Goal: Information Seeking & Learning: Learn about a topic

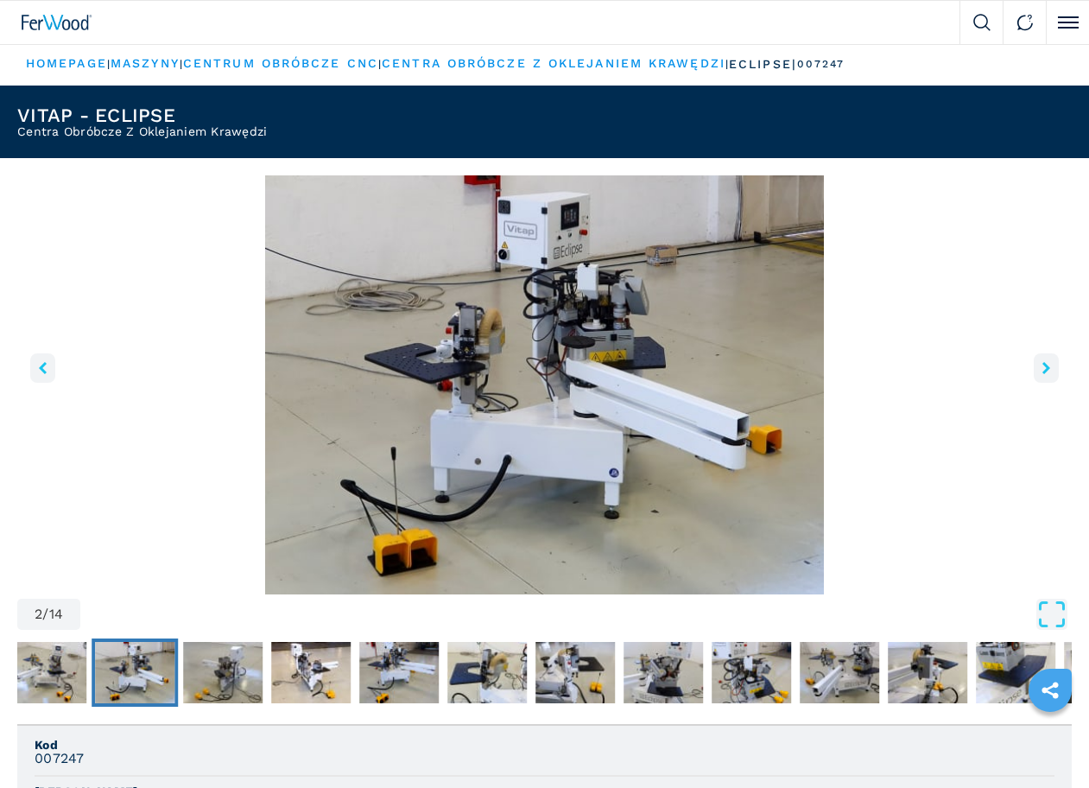
click at [1052, 370] on button "right-button" at bounding box center [1046, 367] width 25 height 29
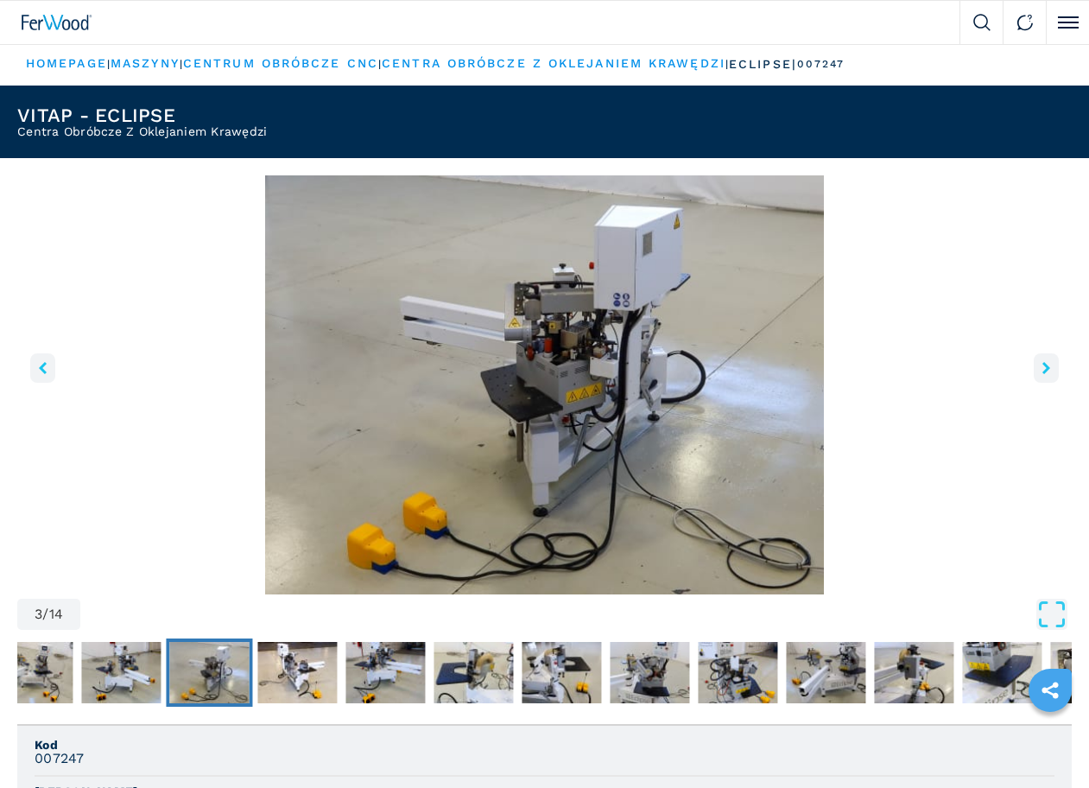
click at [1052, 370] on button "right-button" at bounding box center [1046, 367] width 25 height 29
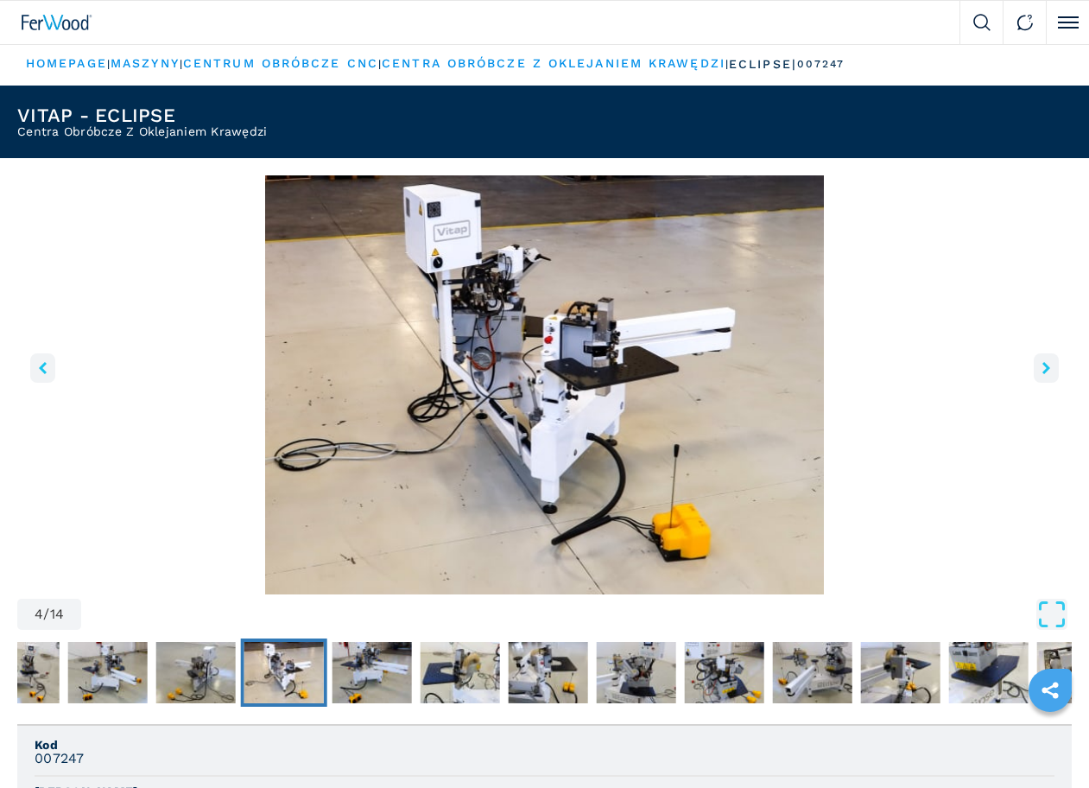
click at [1052, 370] on button "right-button" at bounding box center [1046, 367] width 25 height 29
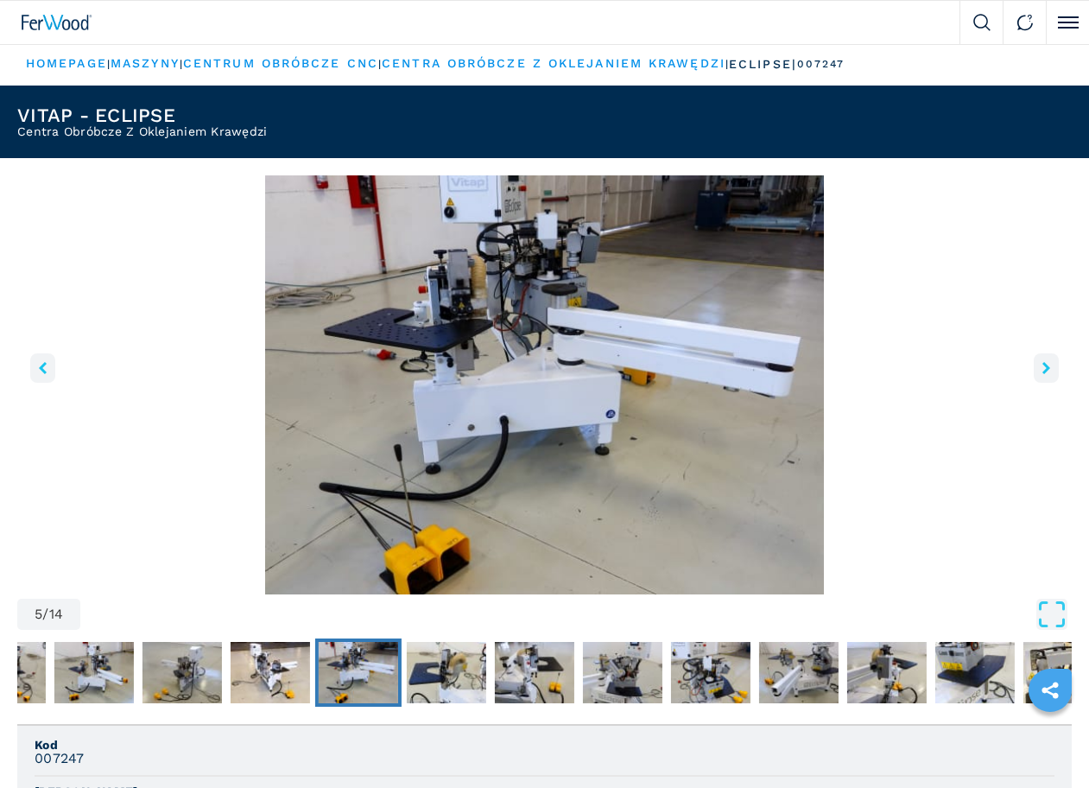
click at [1052, 370] on button "right-button" at bounding box center [1046, 367] width 25 height 29
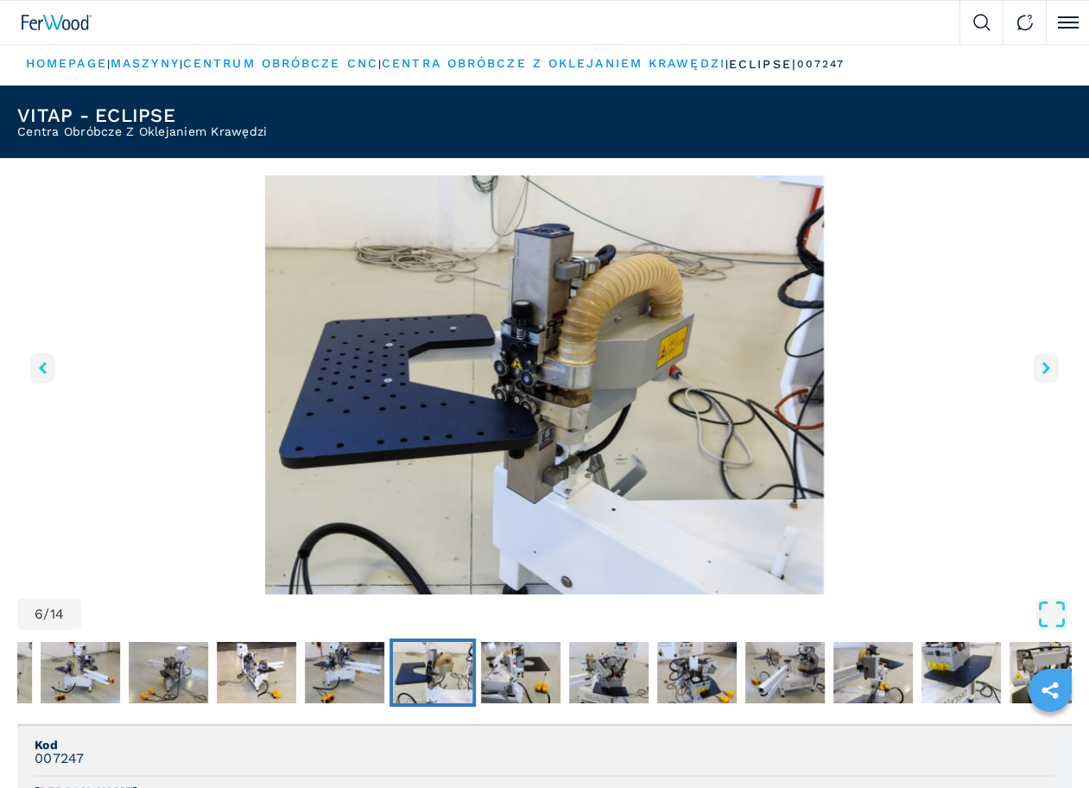
click at [1052, 369] on button "right-button" at bounding box center [1046, 367] width 25 height 29
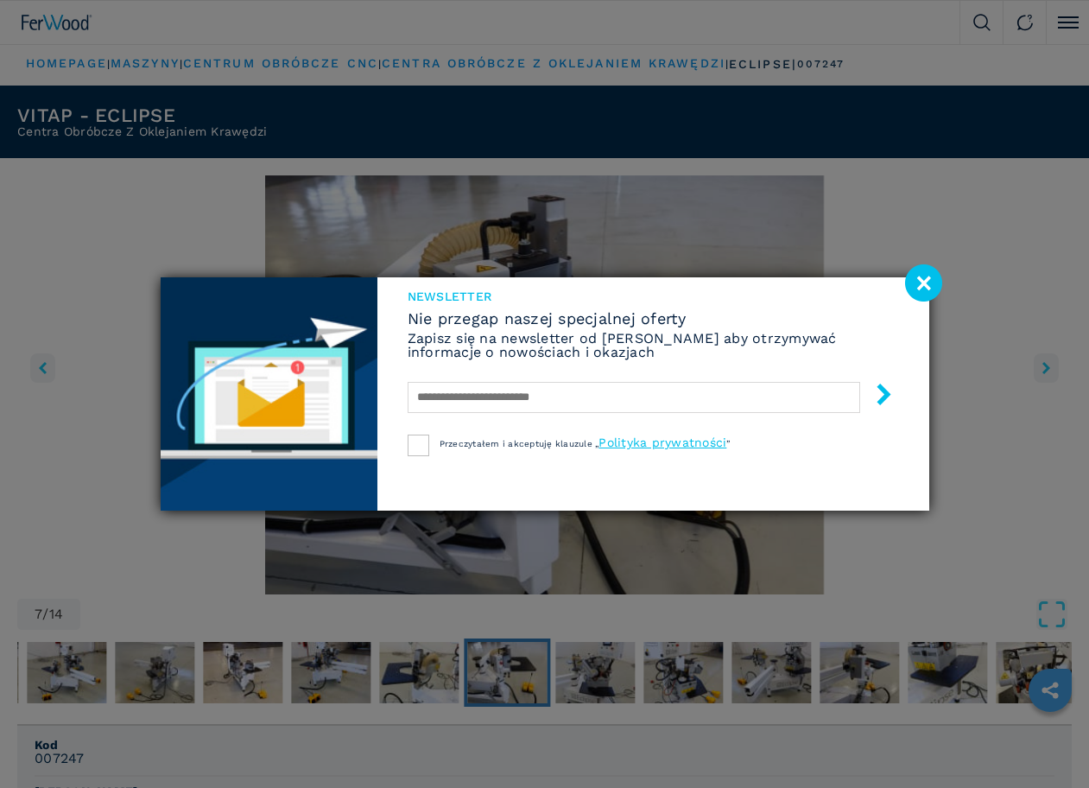
click at [917, 277] on image at bounding box center [923, 282] width 37 height 37
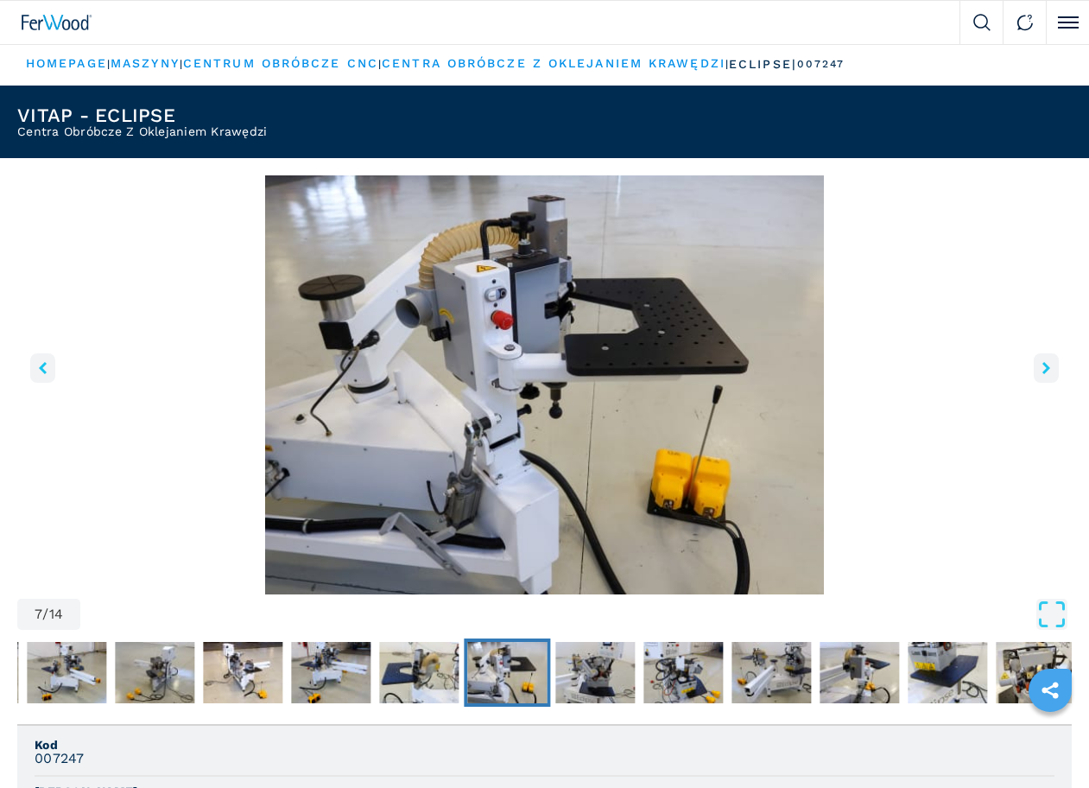
click at [1044, 363] on icon "right-button" at bounding box center [1046, 368] width 8 height 12
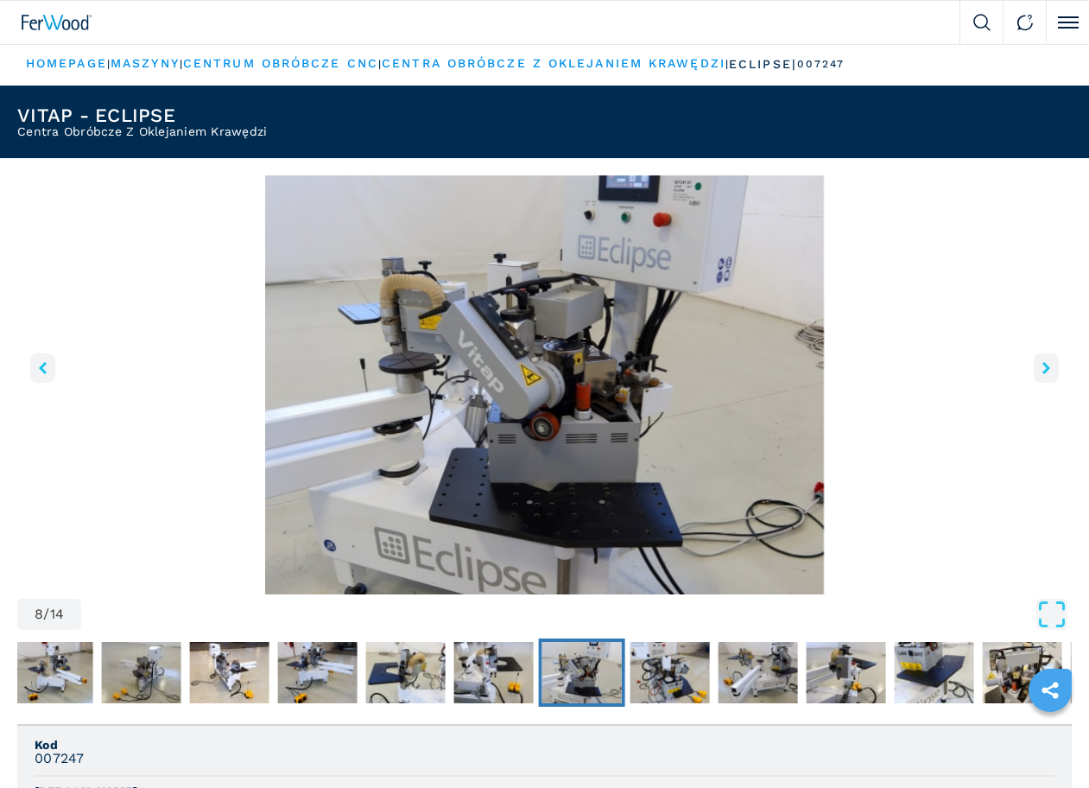
click at [1044, 363] on icon "right-button" at bounding box center [1046, 368] width 8 height 12
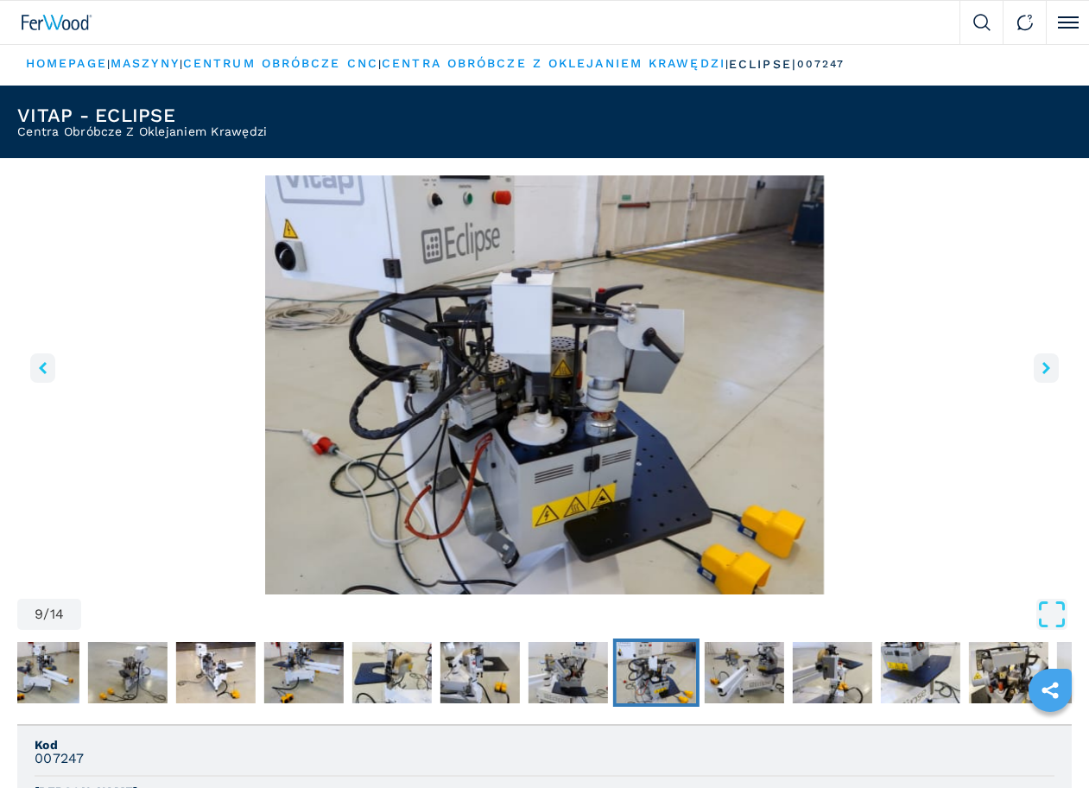
click at [1044, 363] on icon "right-button" at bounding box center [1046, 368] width 8 height 12
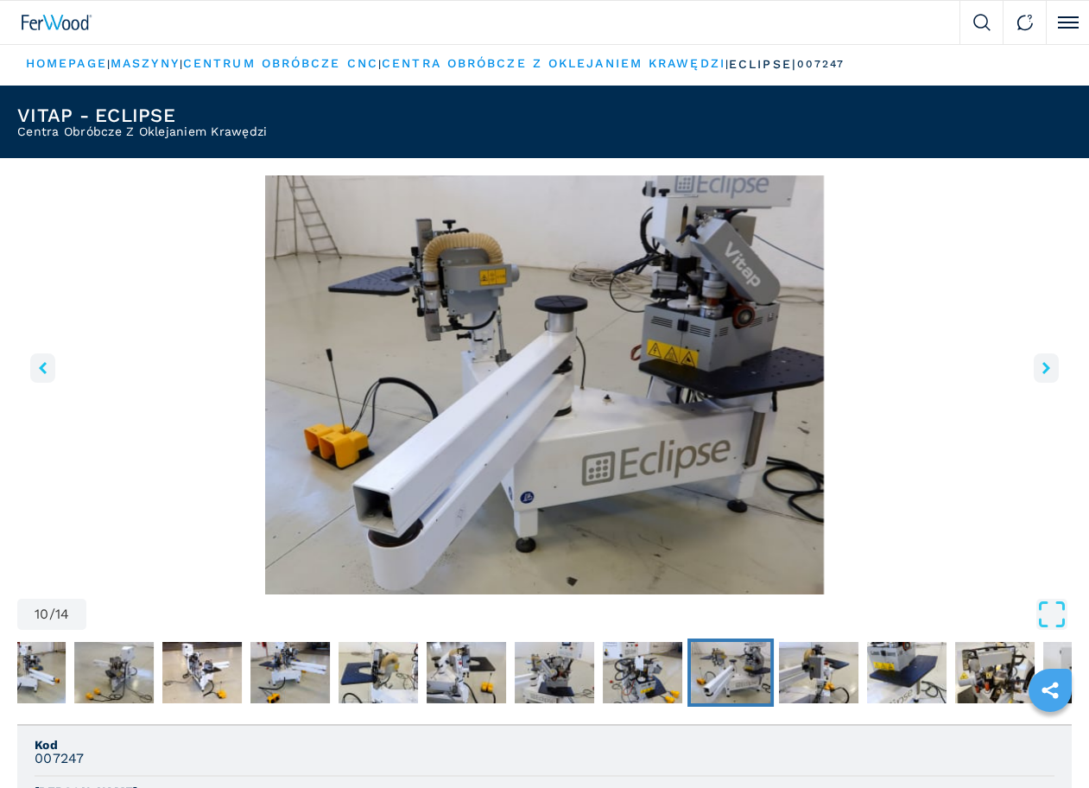
click at [1044, 363] on icon "right-button" at bounding box center [1046, 368] width 8 height 12
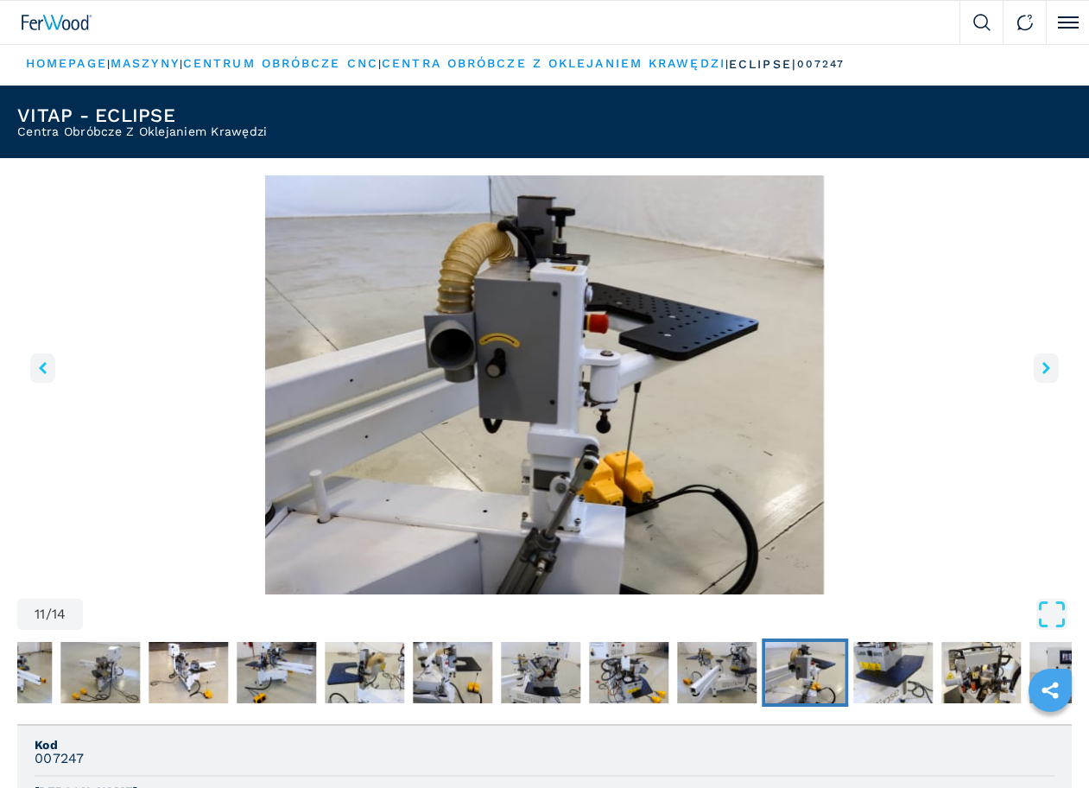
click at [1044, 363] on icon "right-button" at bounding box center [1046, 368] width 8 height 12
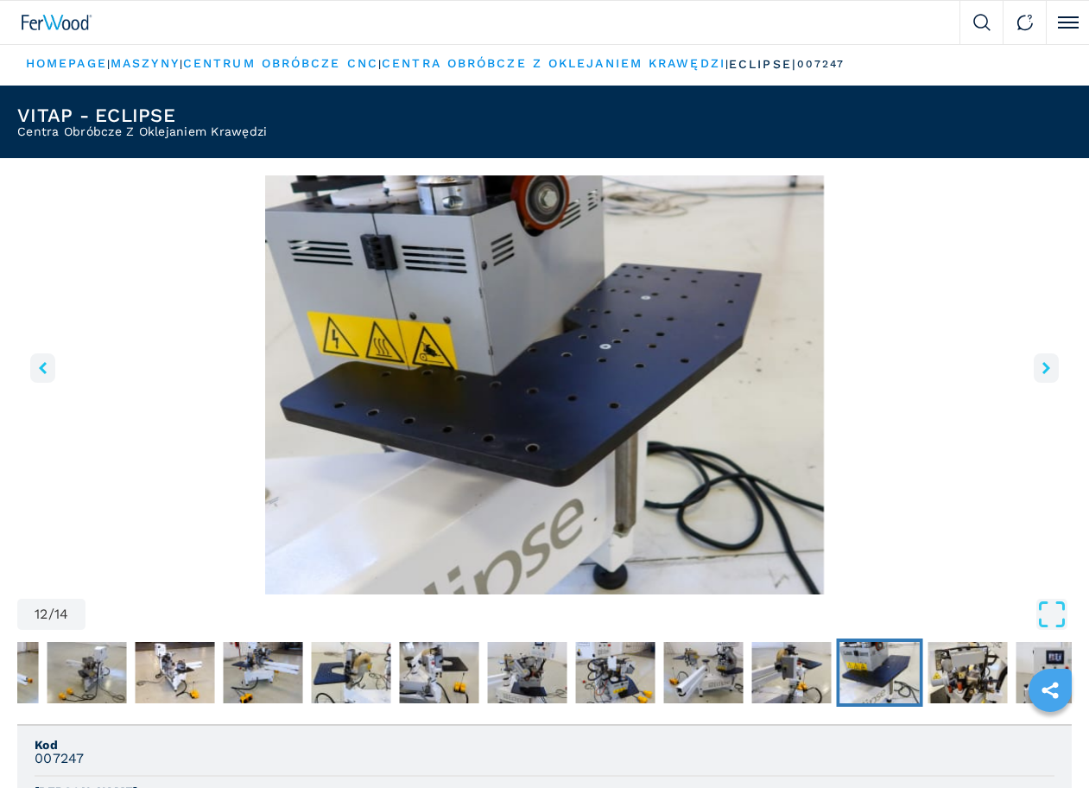
click at [1044, 363] on icon "right-button" at bounding box center [1046, 368] width 8 height 12
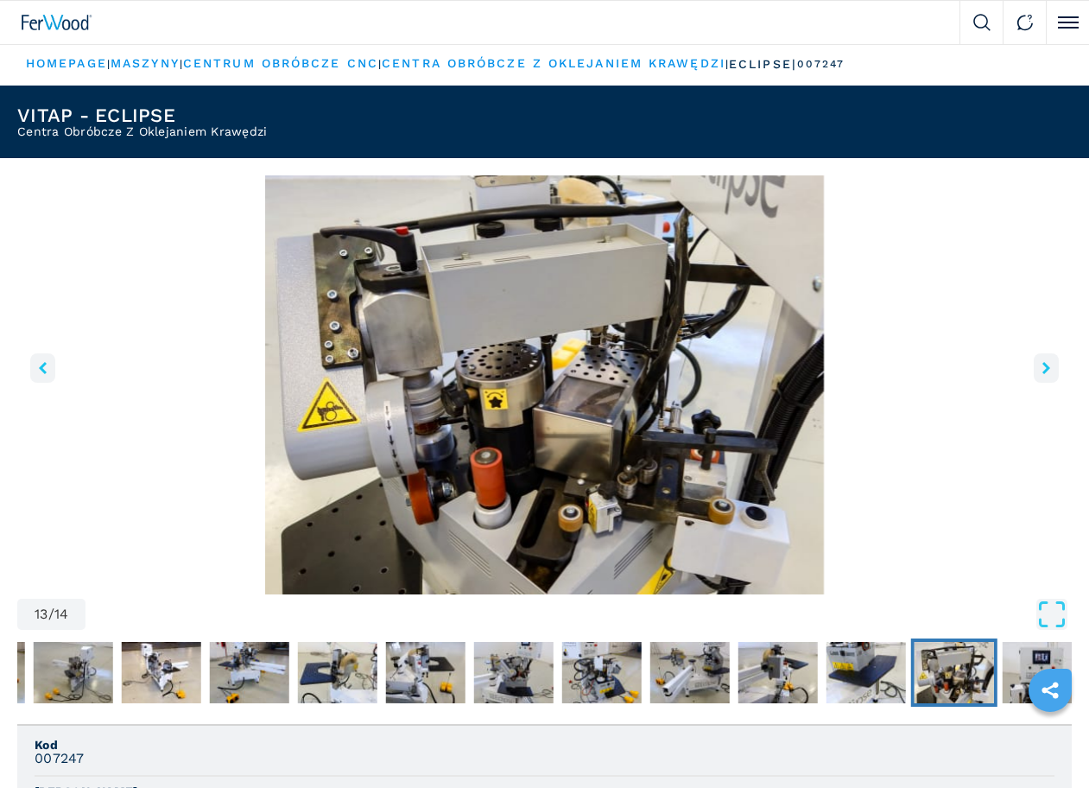
click at [1044, 363] on icon "right-button" at bounding box center [1046, 368] width 8 height 12
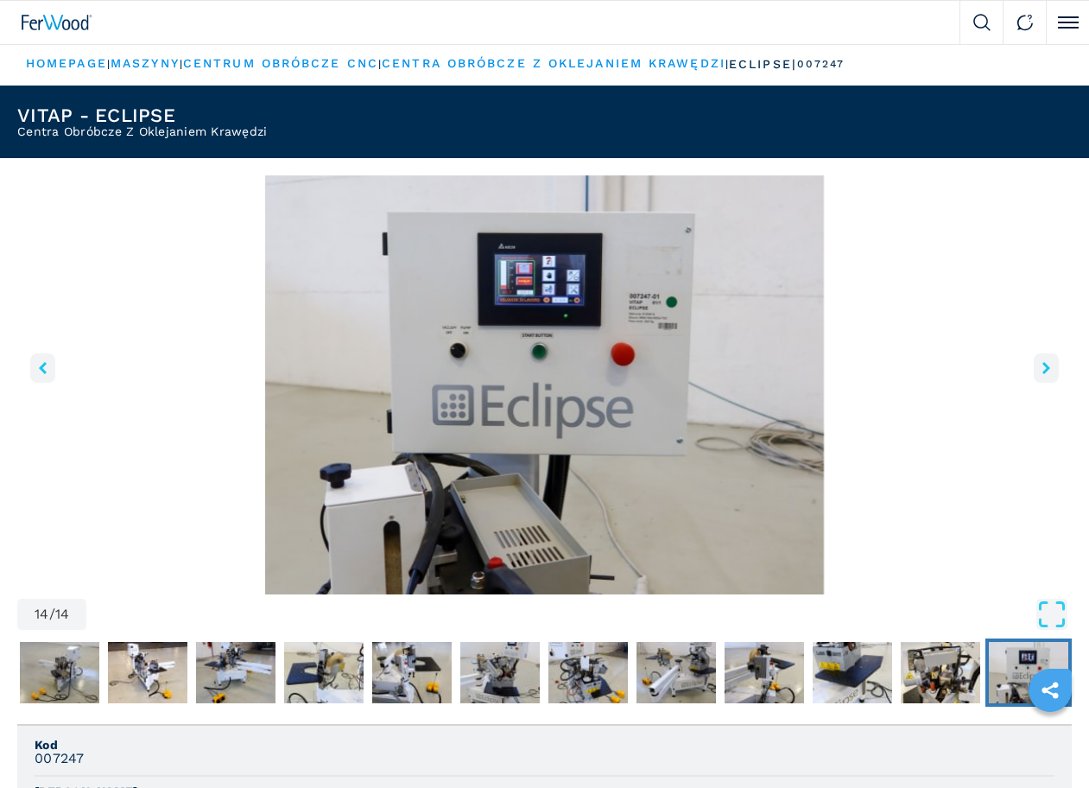
click at [1044, 363] on icon "right-button" at bounding box center [1046, 368] width 8 height 12
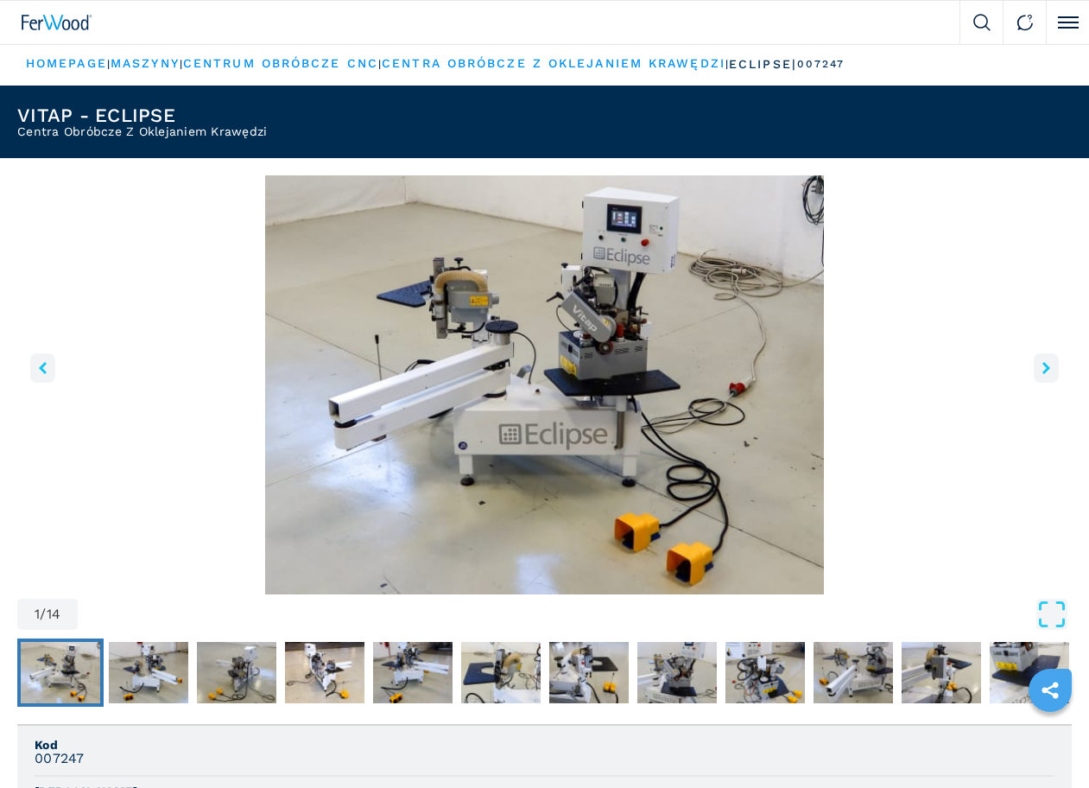
click at [1044, 363] on icon "right-button" at bounding box center [1046, 368] width 8 height 12
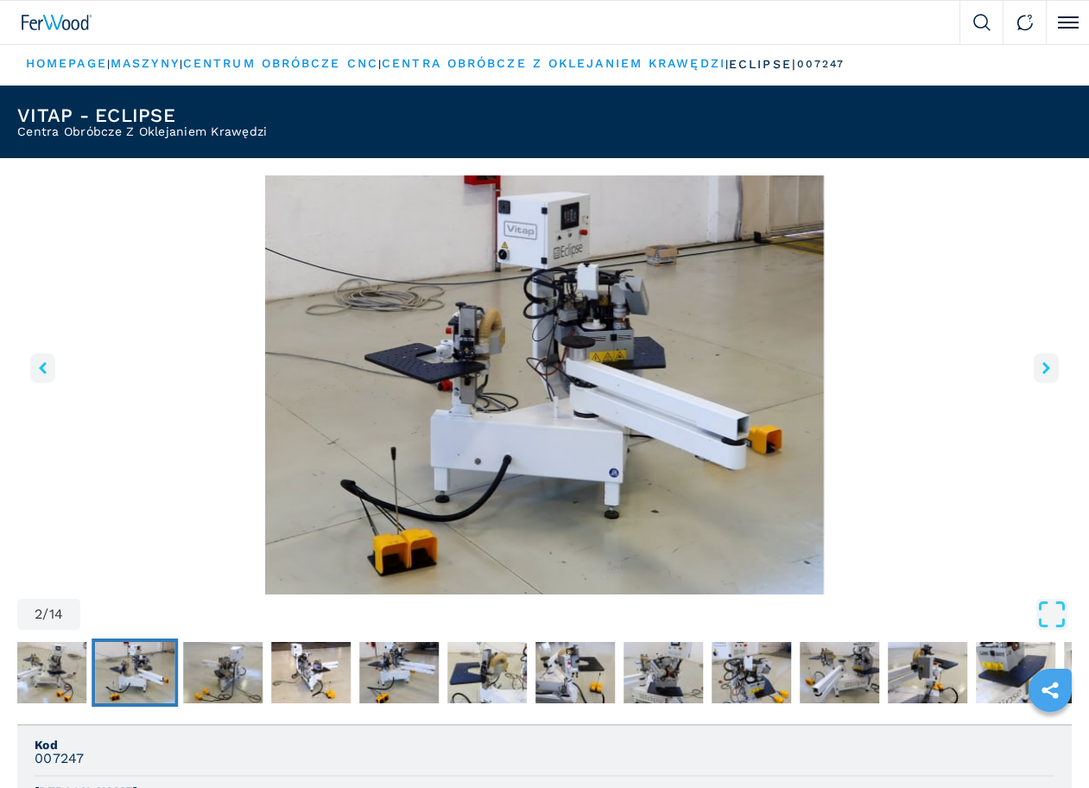
click at [1044, 363] on icon "right-button" at bounding box center [1046, 368] width 8 height 12
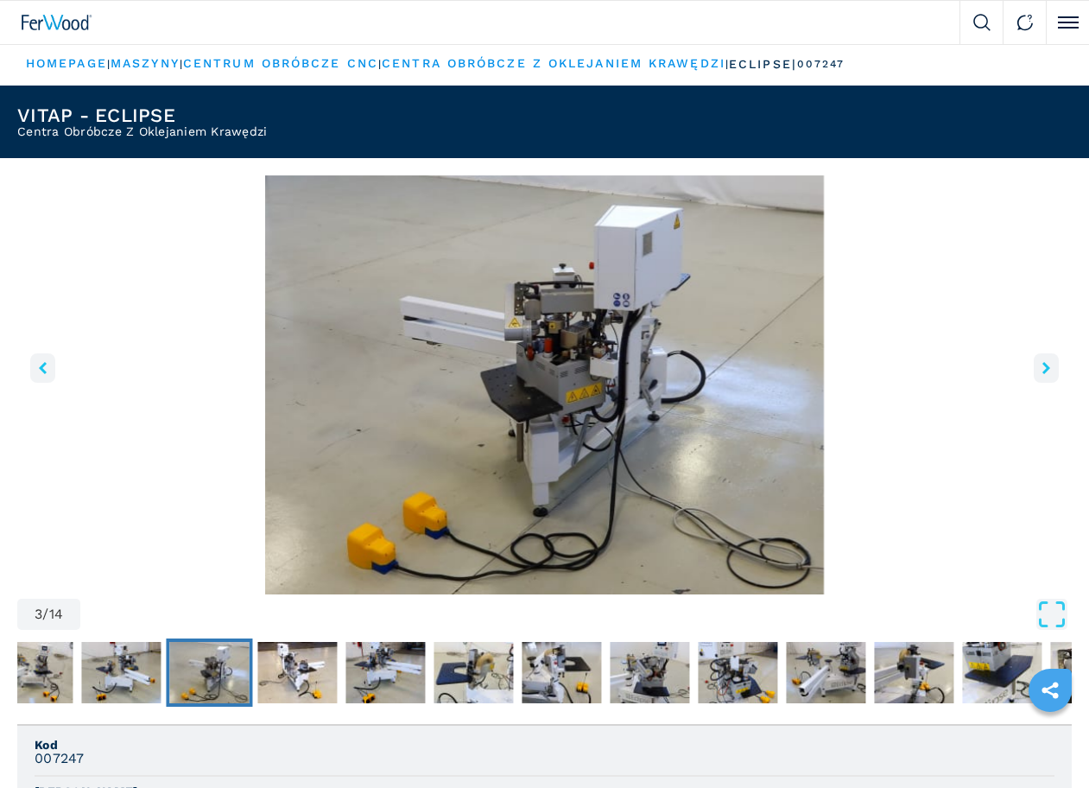
click at [1054, 364] on button "right-button" at bounding box center [1046, 367] width 25 height 29
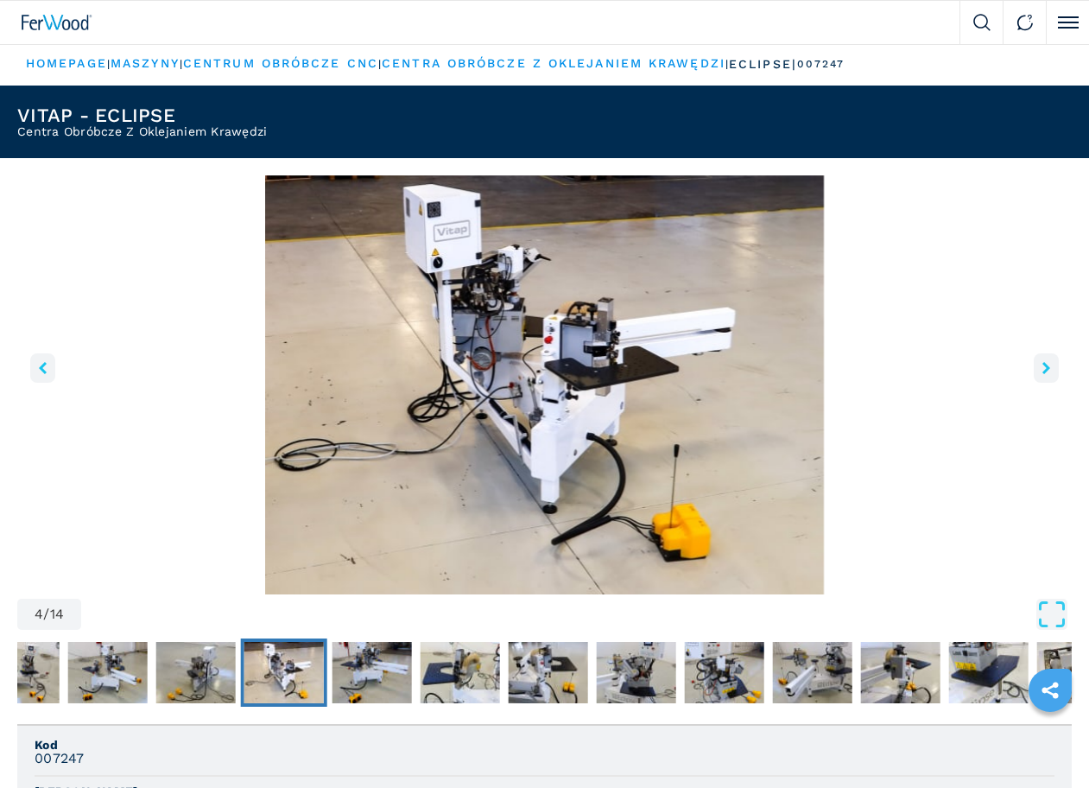
click at [1054, 364] on button "right-button" at bounding box center [1046, 367] width 25 height 29
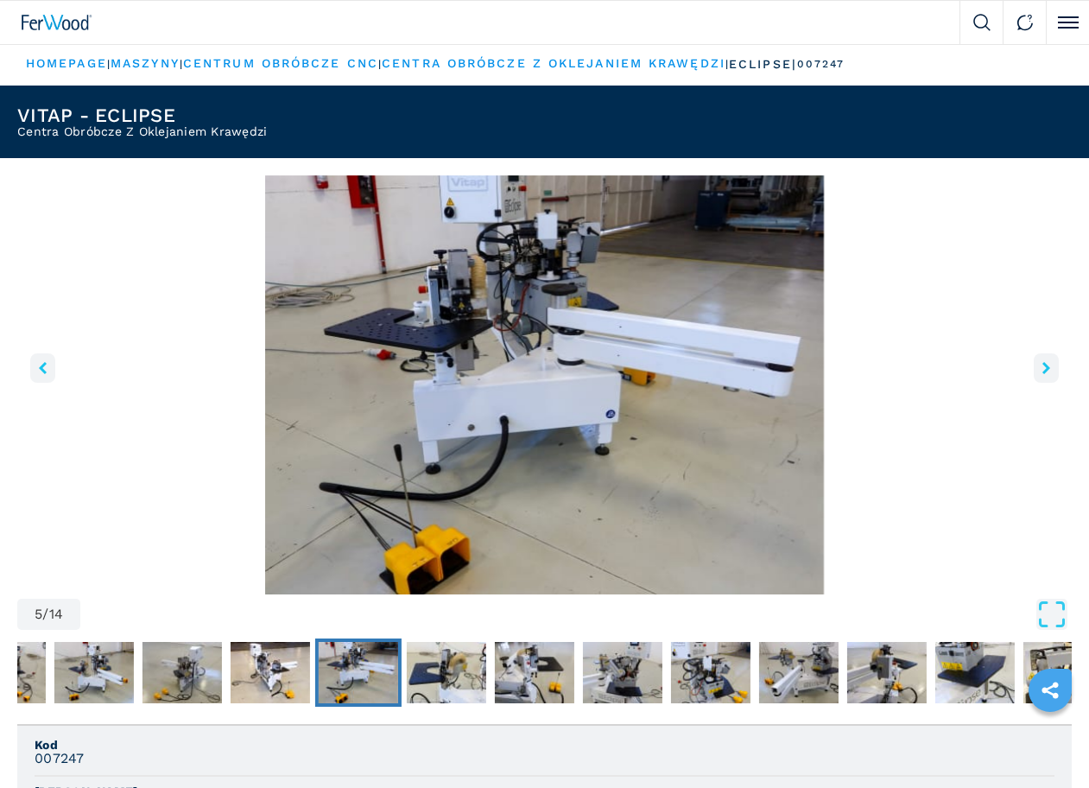
click at [1054, 364] on button "right-button" at bounding box center [1046, 367] width 25 height 29
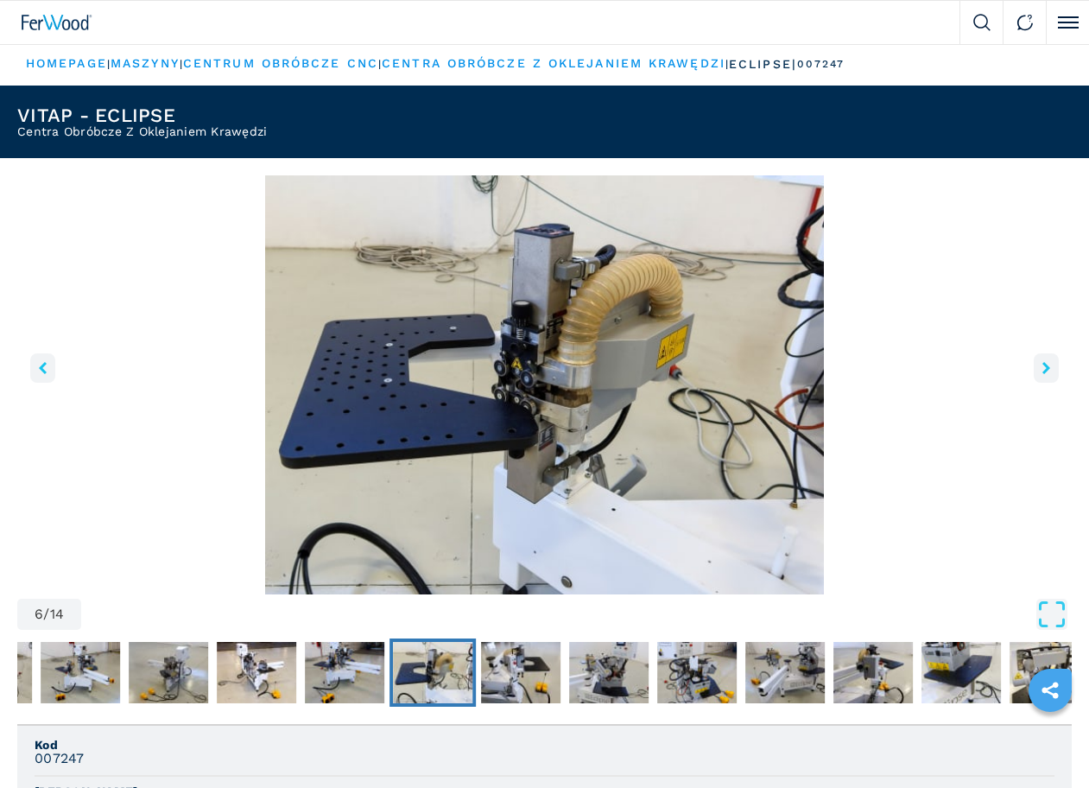
click at [1054, 364] on button "right-button" at bounding box center [1046, 367] width 25 height 29
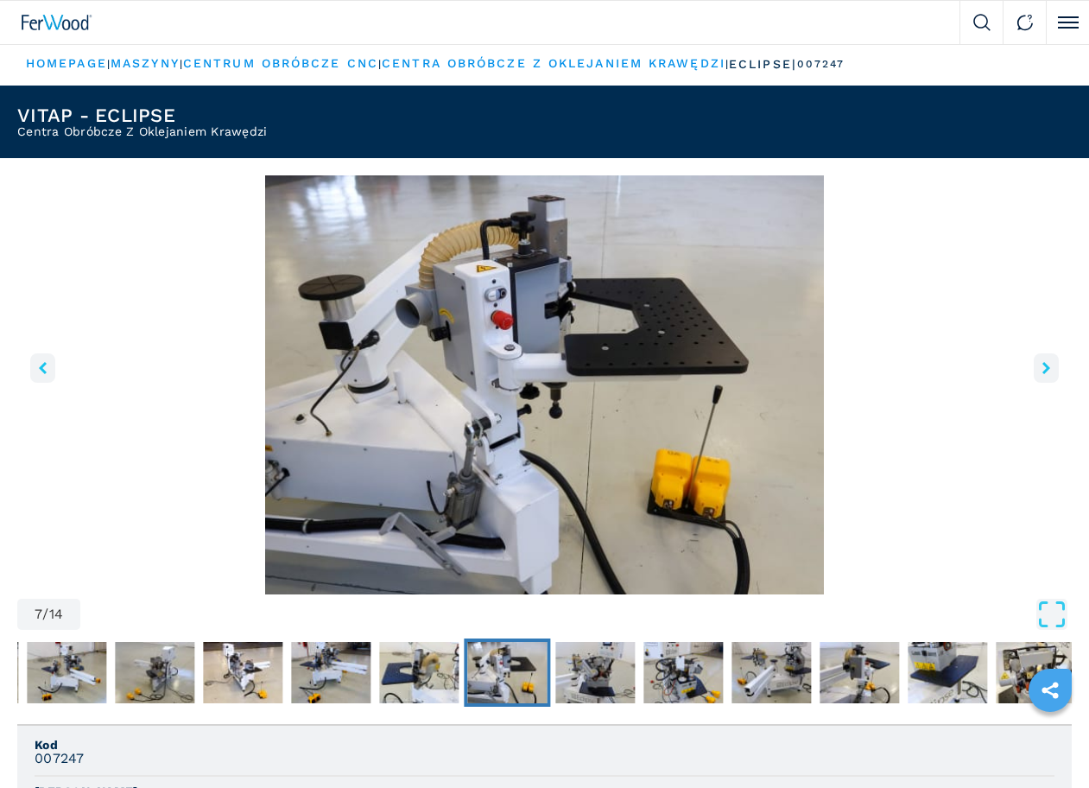
click at [1054, 364] on button "right-button" at bounding box center [1046, 367] width 25 height 29
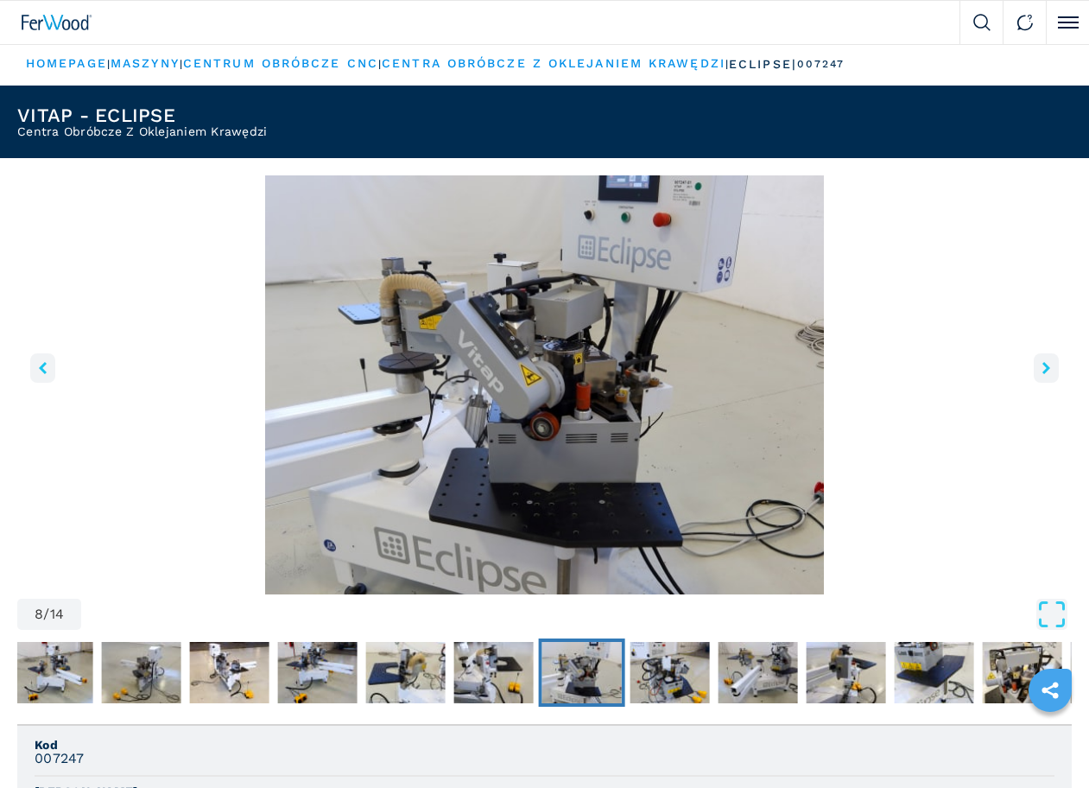
click at [1054, 364] on button "right-button" at bounding box center [1046, 367] width 25 height 29
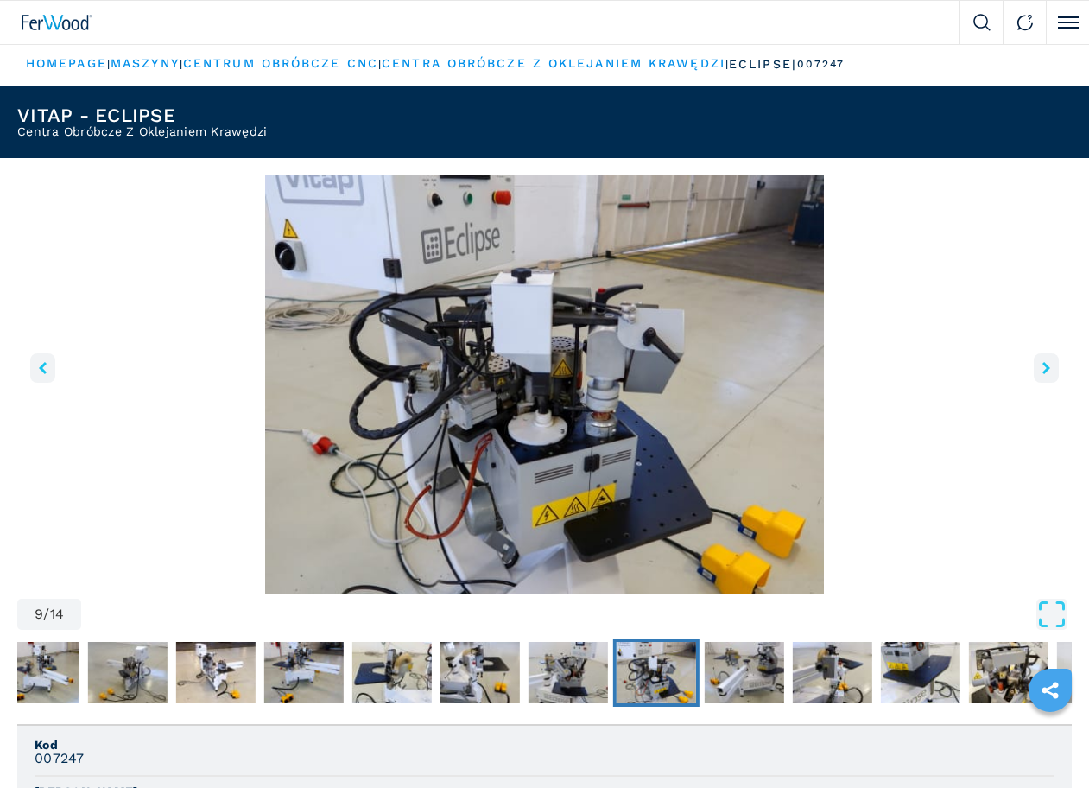
click at [1054, 364] on button "right-button" at bounding box center [1046, 367] width 25 height 29
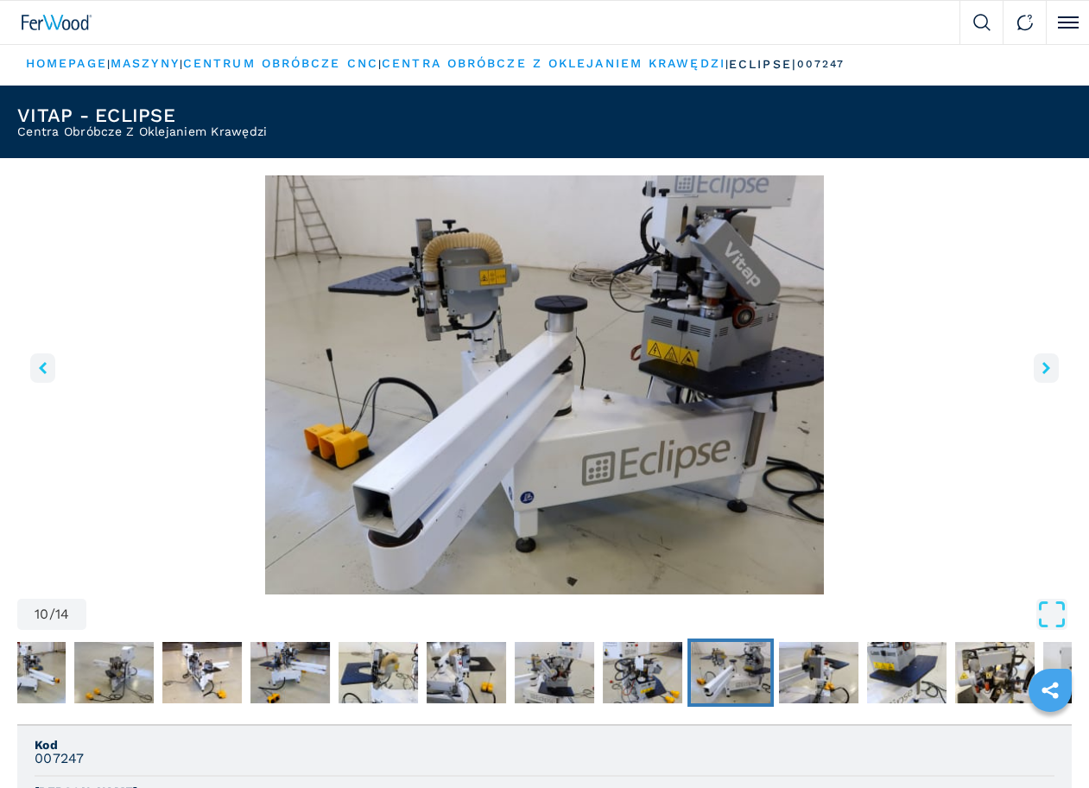
click at [1054, 364] on button "right-button" at bounding box center [1046, 367] width 25 height 29
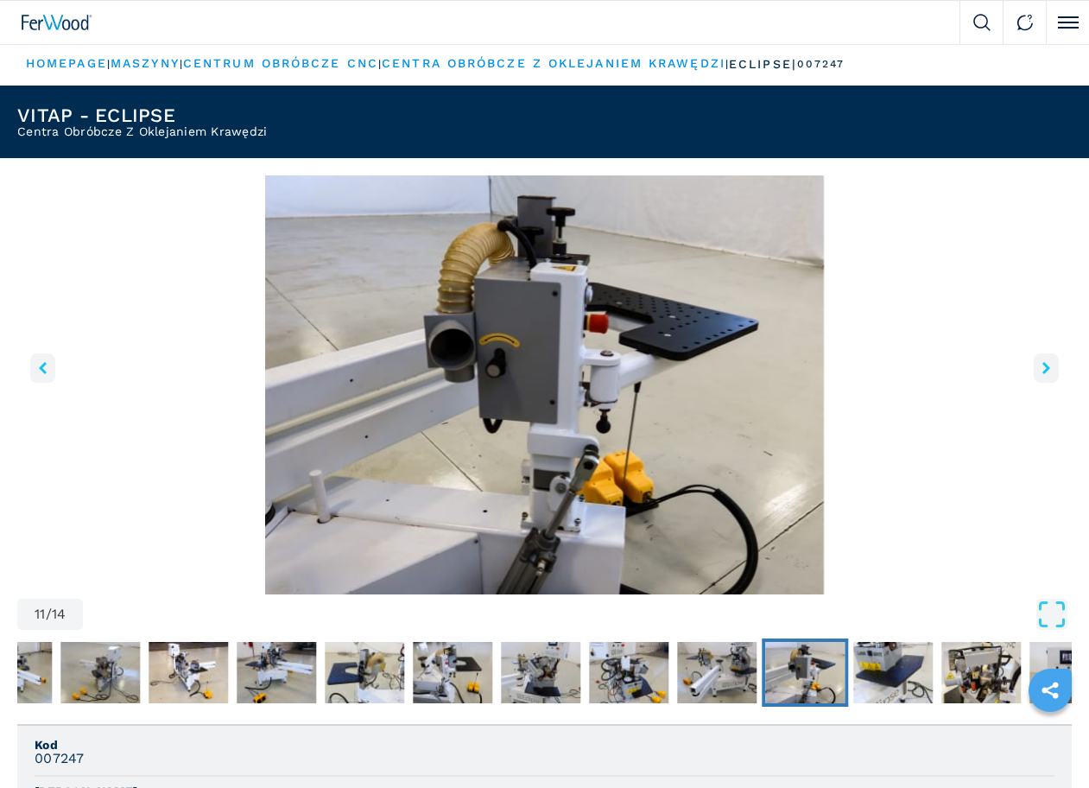
click at [1054, 364] on button "right-button" at bounding box center [1046, 367] width 25 height 29
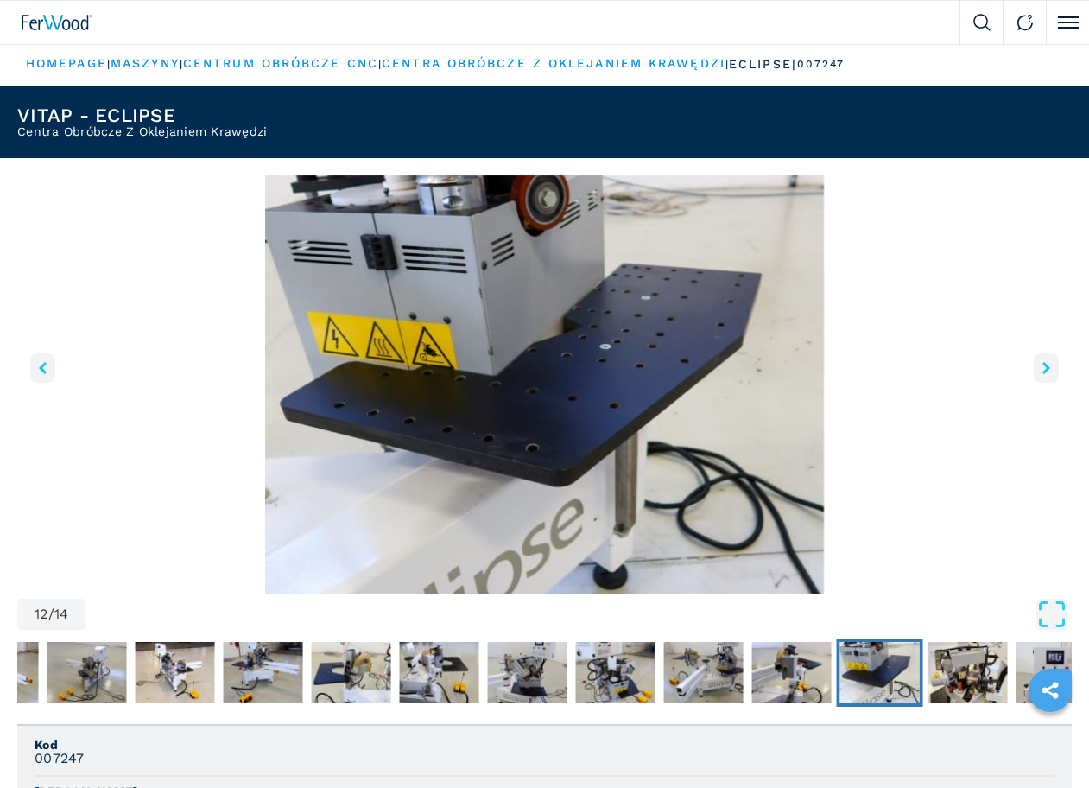
click at [1054, 364] on button "right-button" at bounding box center [1046, 367] width 25 height 29
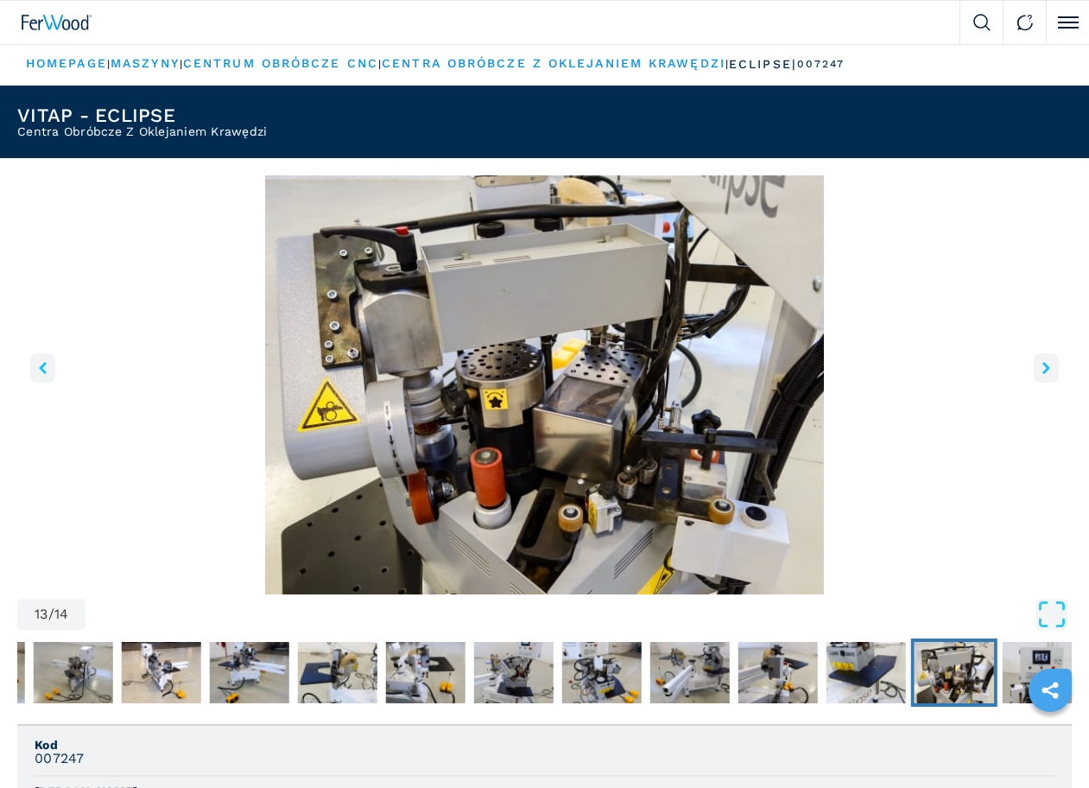
click at [1054, 364] on button "right-button" at bounding box center [1046, 367] width 25 height 29
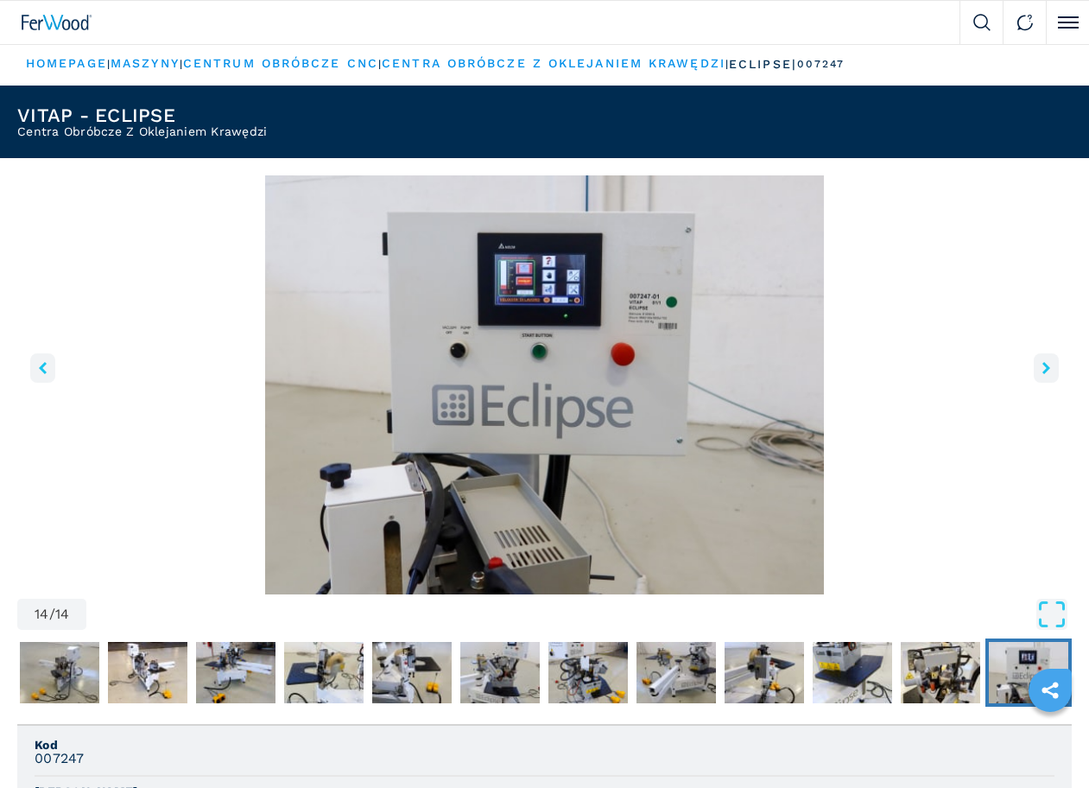
click at [1054, 364] on button "right-button" at bounding box center [1046, 367] width 25 height 29
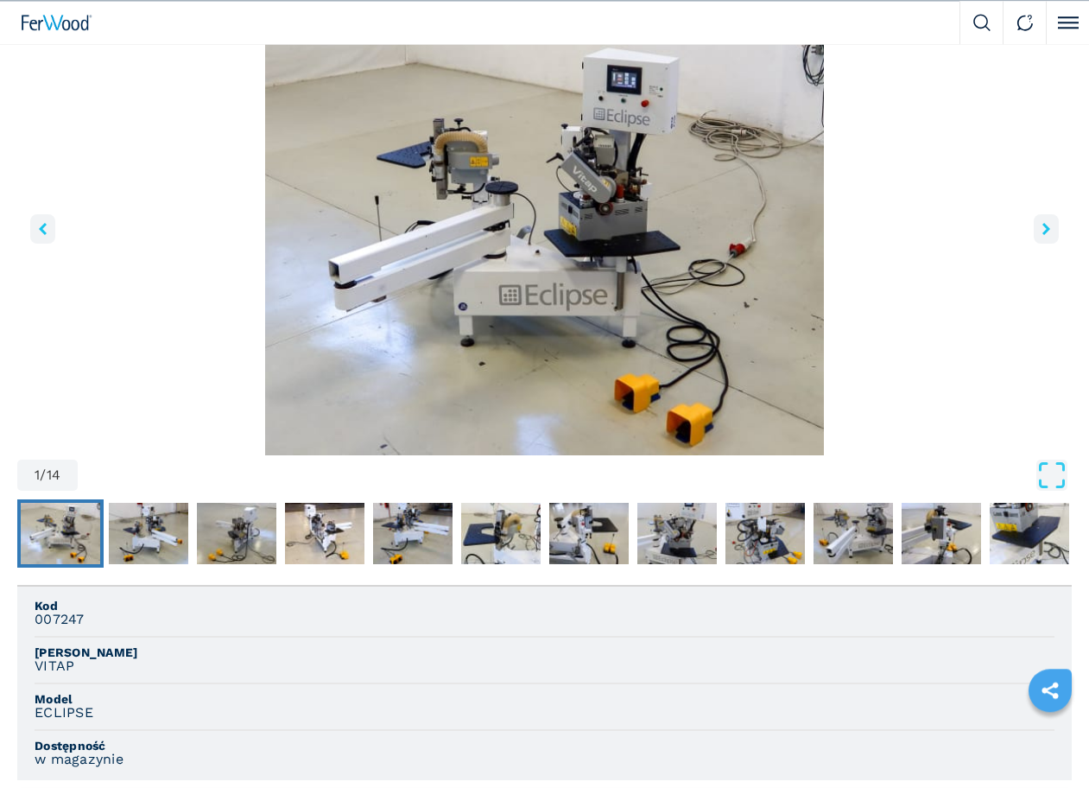
scroll to position [529, 0]
